Goal: Transaction & Acquisition: Download file/media

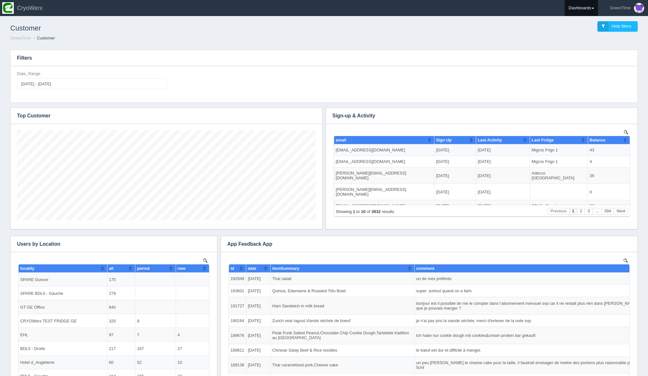
click at [583, 10] on link "Dashboards" at bounding box center [581, 8] width 33 height 16
click at [577, 46] on link "GreenTime" at bounding box center [608, 47] width 87 height 13
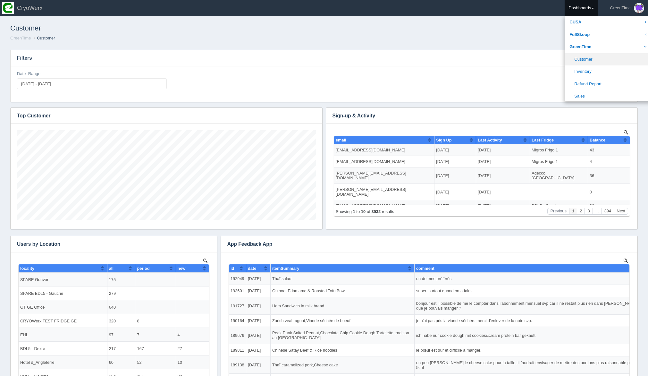
click at [579, 62] on link "Customer" at bounding box center [608, 59] width 87 height 13
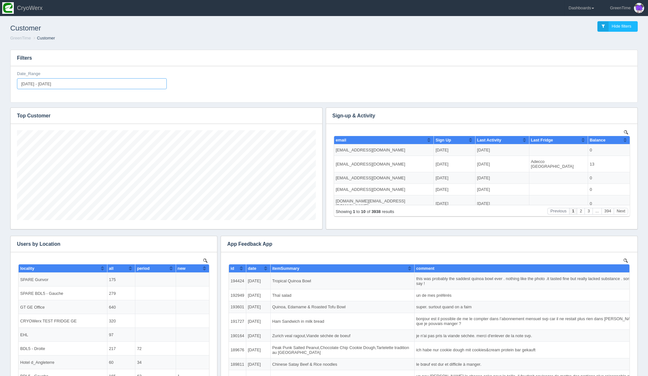
type input "[DATE]"
click at [56, 86] on input "[DATE] - [DATE]" at bounding box center [92, 83] width 150 height 11
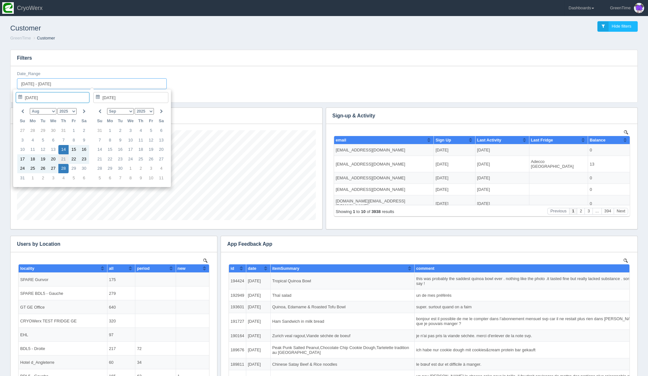
type input "[DATE]"
type input "[DATE] - [DATE]"
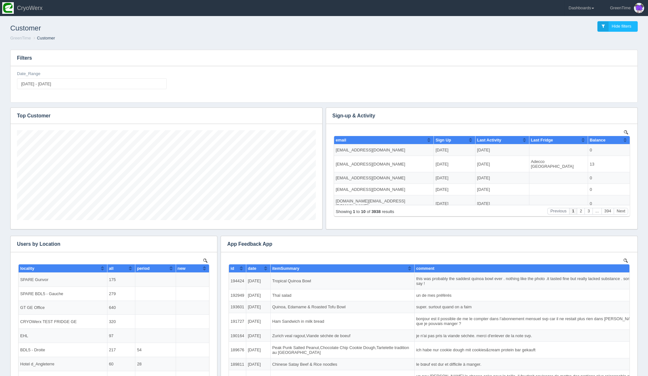
scroll to position [90, 299]
click at [631, 116] on button "button" at bounding box center [628, 116] width 9 height 10
click at [617, 128] on link "Download CSV" at bounding box center [607, 125] width 51 height 9
click at [525, 2] on header "Toggle navigation CryoWerx GreenTime Edit Profile Logout Dashboards [GEOGRAPHIC…" at bounding box center [324, 8] width 648 height 16
